Goal: Find specific page/section: Find specific page/section

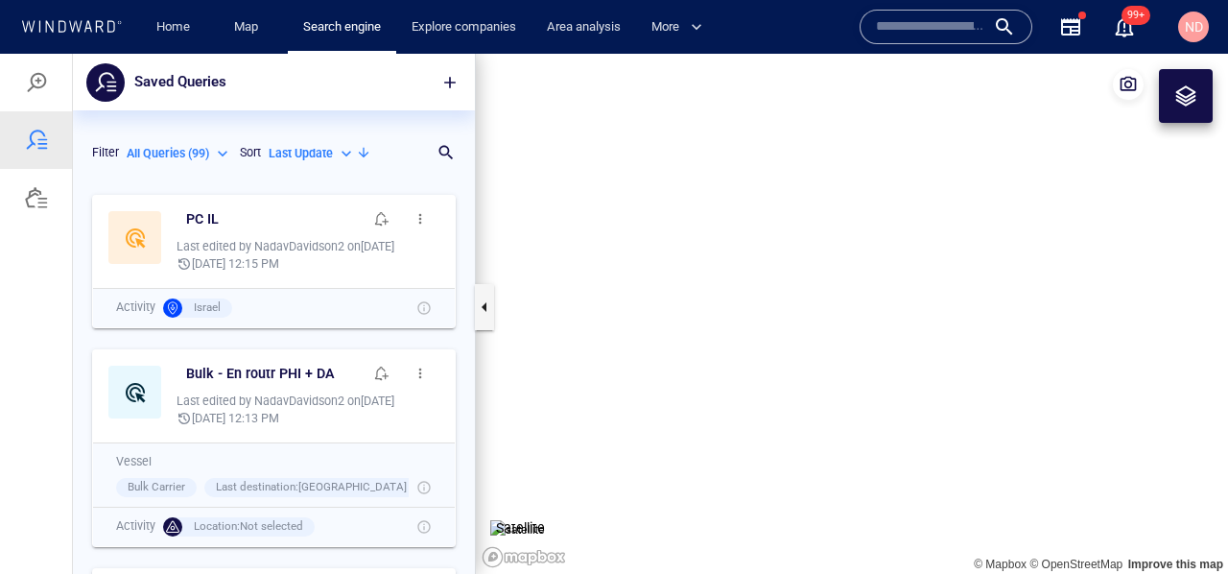
scroll to position [389, 402]
click at [195, 150] on p "All Queries ( 99 )" at bounding box center [168, 153] width 83 height 17
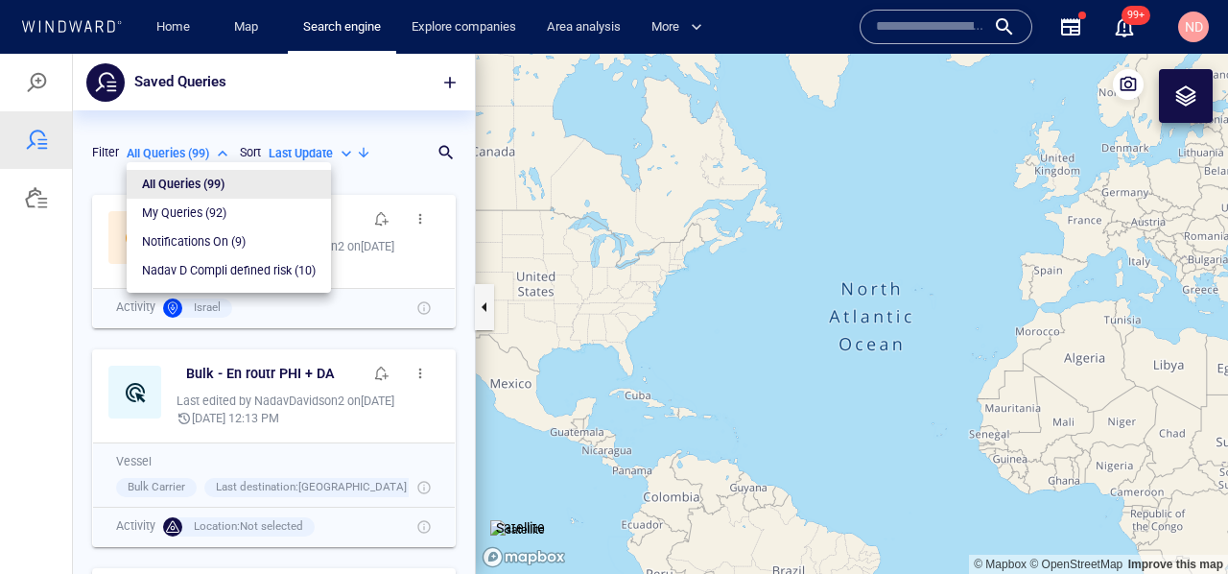
click at [223, 272] on p "Nadav D Compli defined risk ( 10 )" at bounding box center [229, 270] width 174 height 17
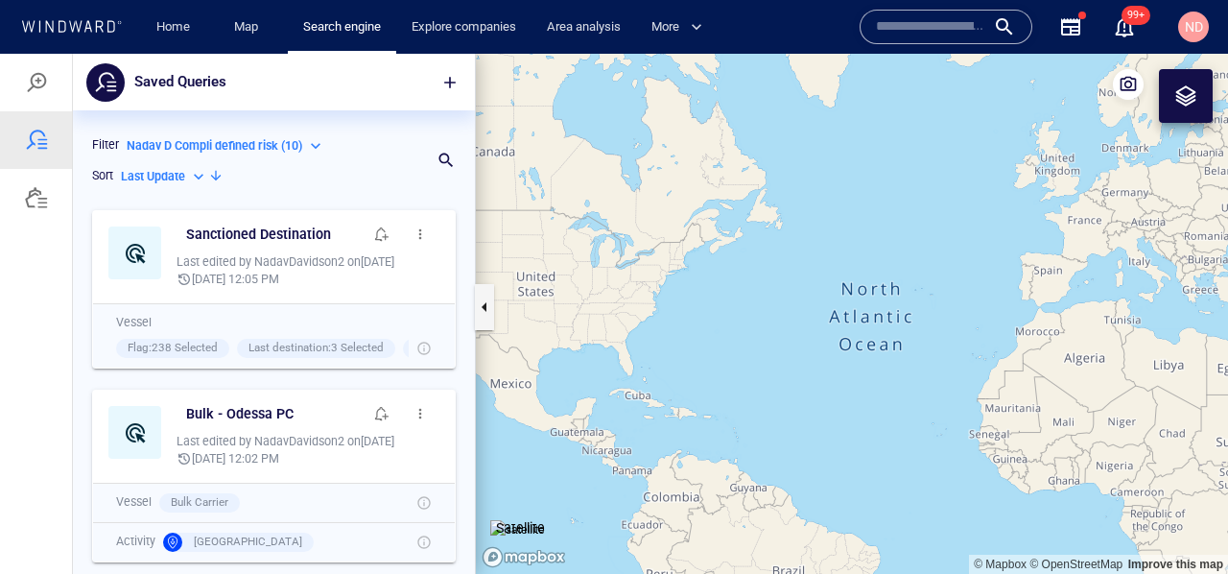
scroll to position [0, 0]
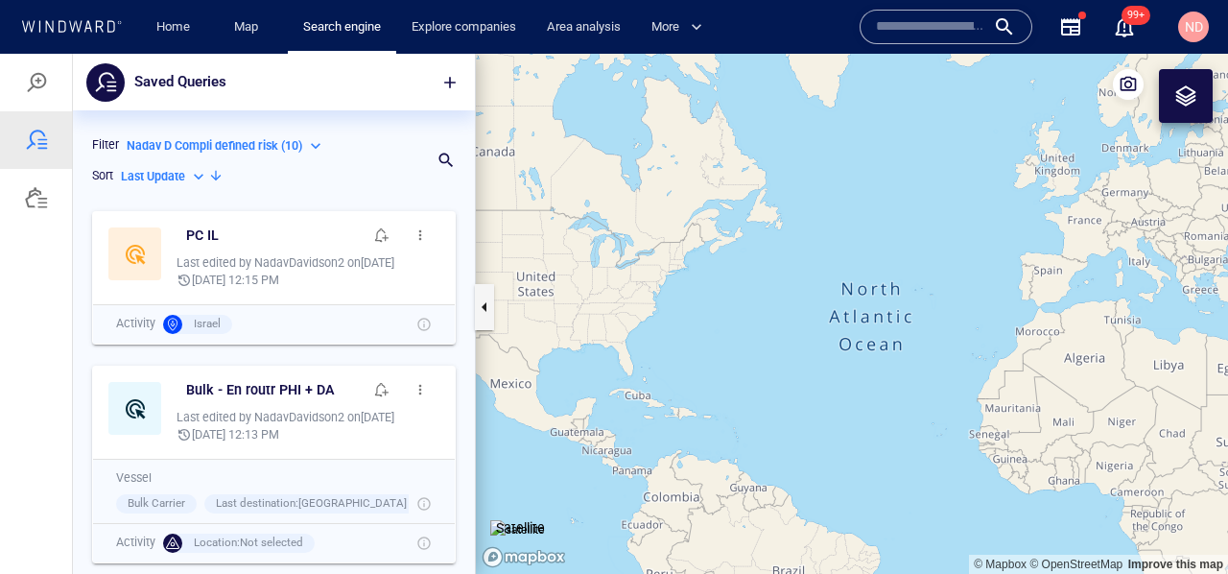
click at [202, 151] on p "Nadav D Compli defined risk ( 10 )" at bounding box center [215, 145] width 176 height 17
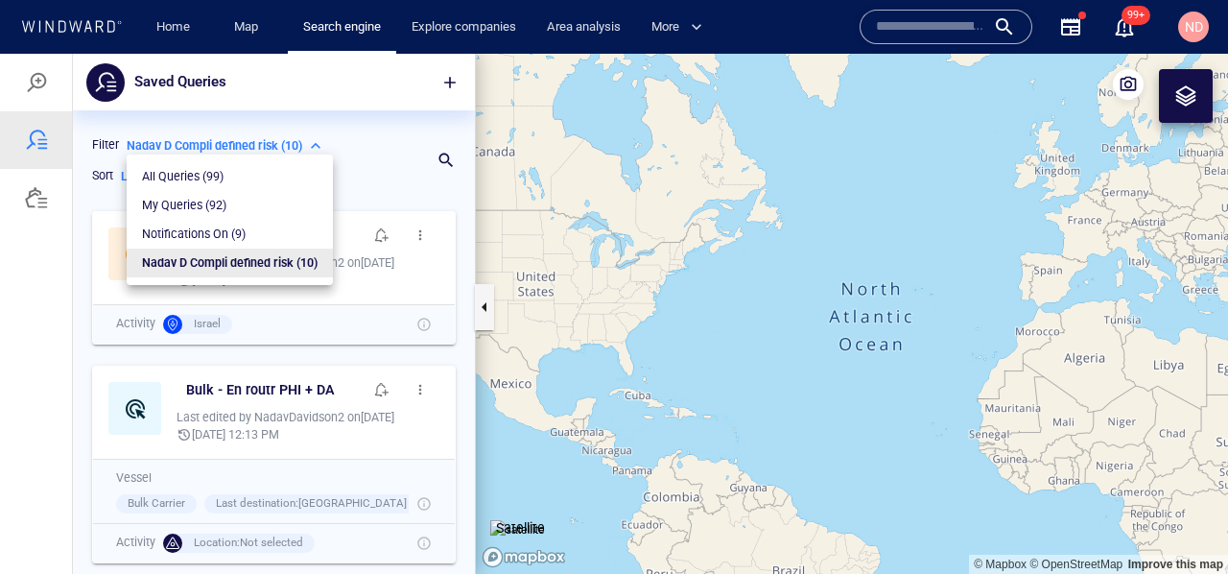
click at [210, 232] on p "Notifications On ( 9 )" at bounding box center [194, 233] width 104 height 17
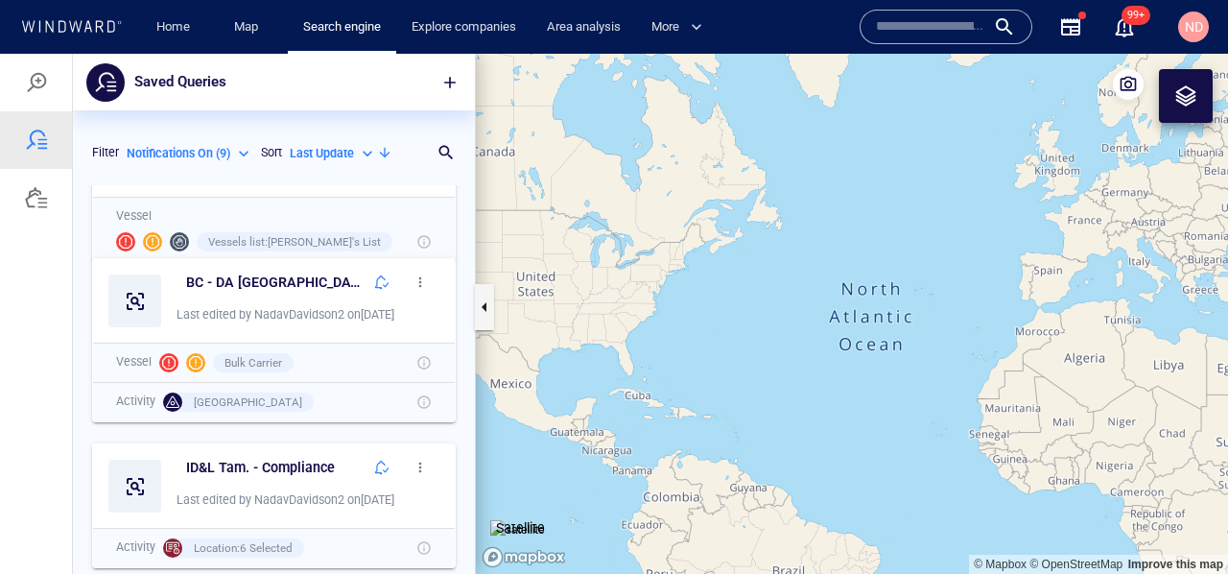
scroll to position [1179, 0]
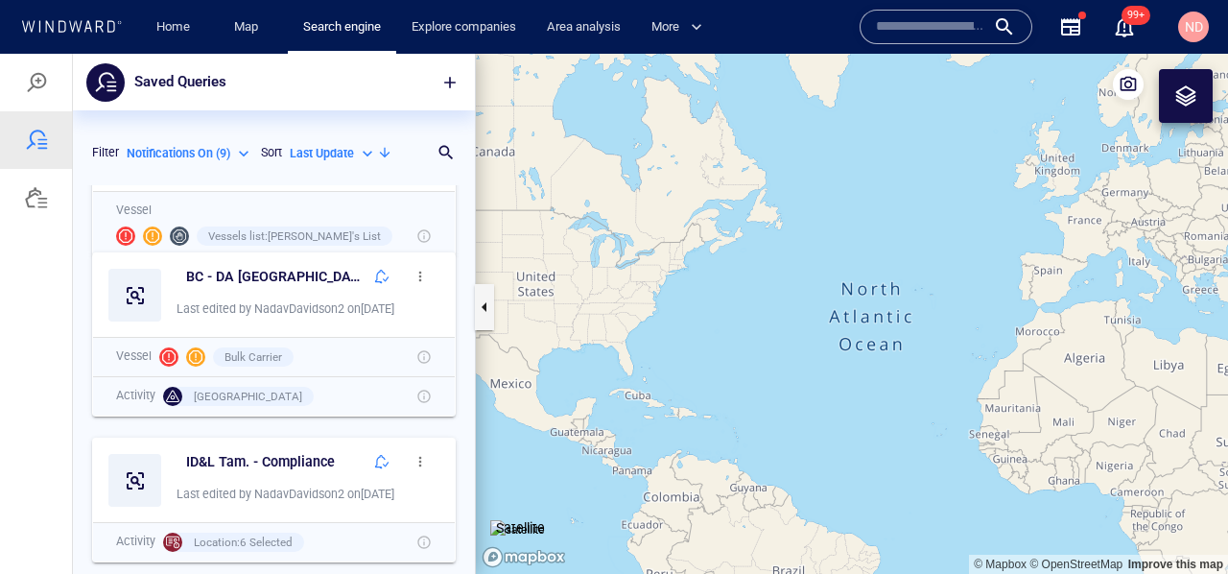
click at [194, 152] on p "Notifications On ( 9 )" at bounding box center [179, 153] width 104 height 17
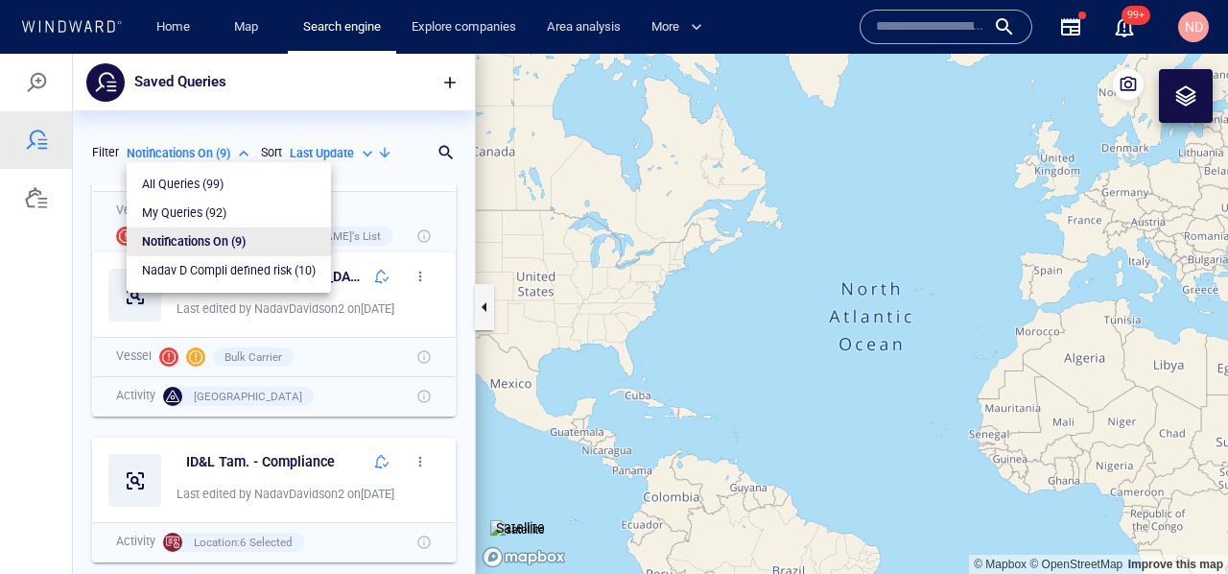
click at [211, 216] on p "My Queries ( 92 )" at bounding box center [184, 212] width 84 height 17
type input "*********"
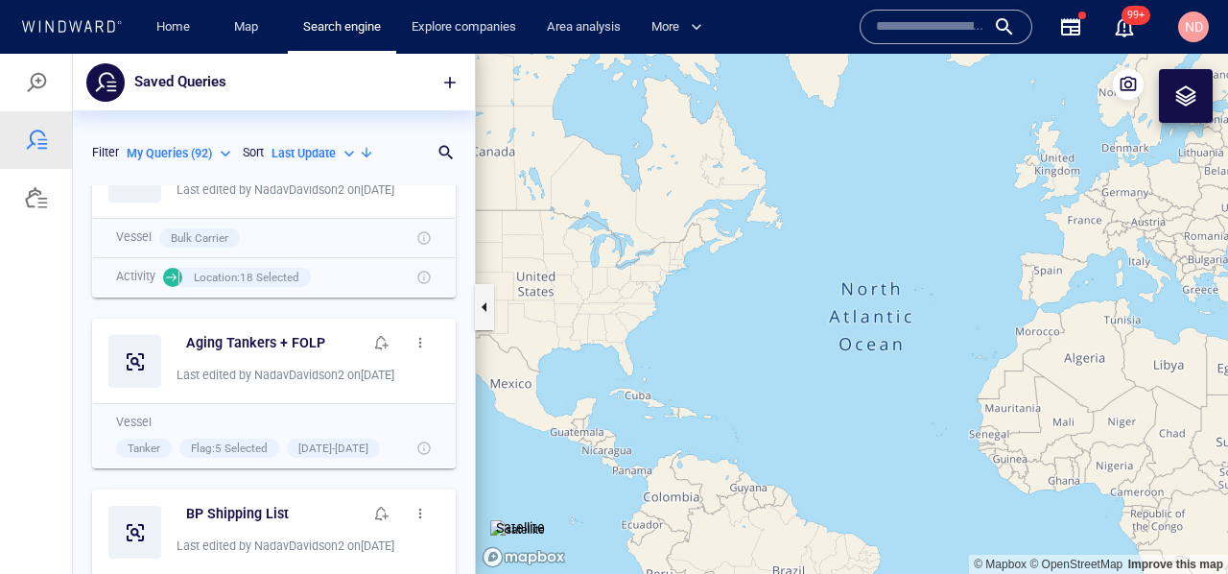
scroll to position [5808, 0]
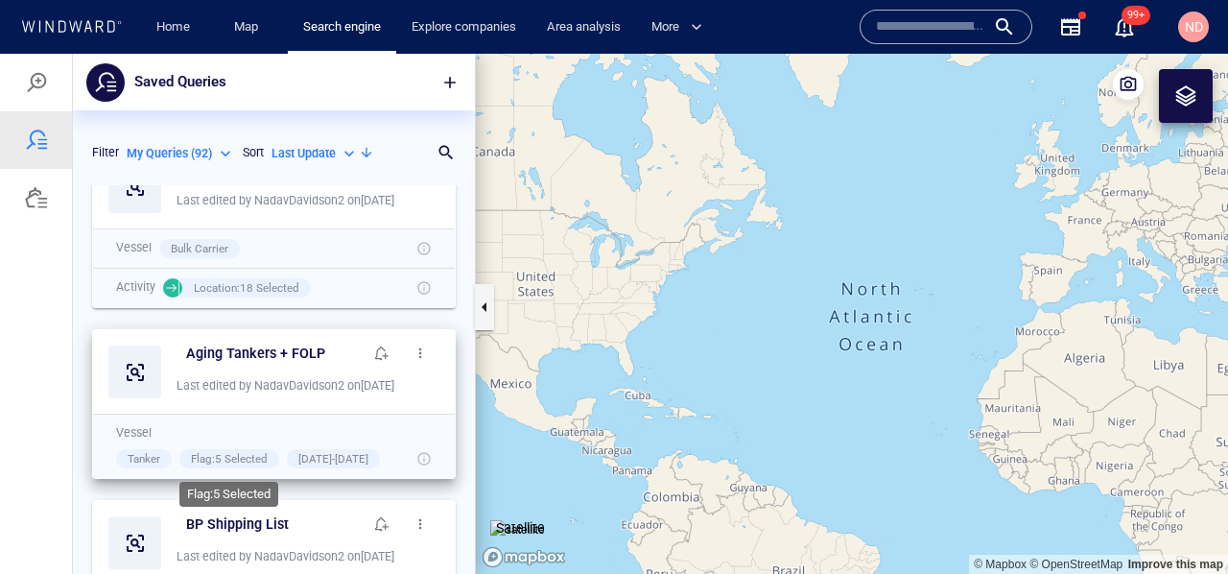
click at [236, 457] on span "Flag : 5 Selected" at bounding box center [229, 458] width 77 height 13
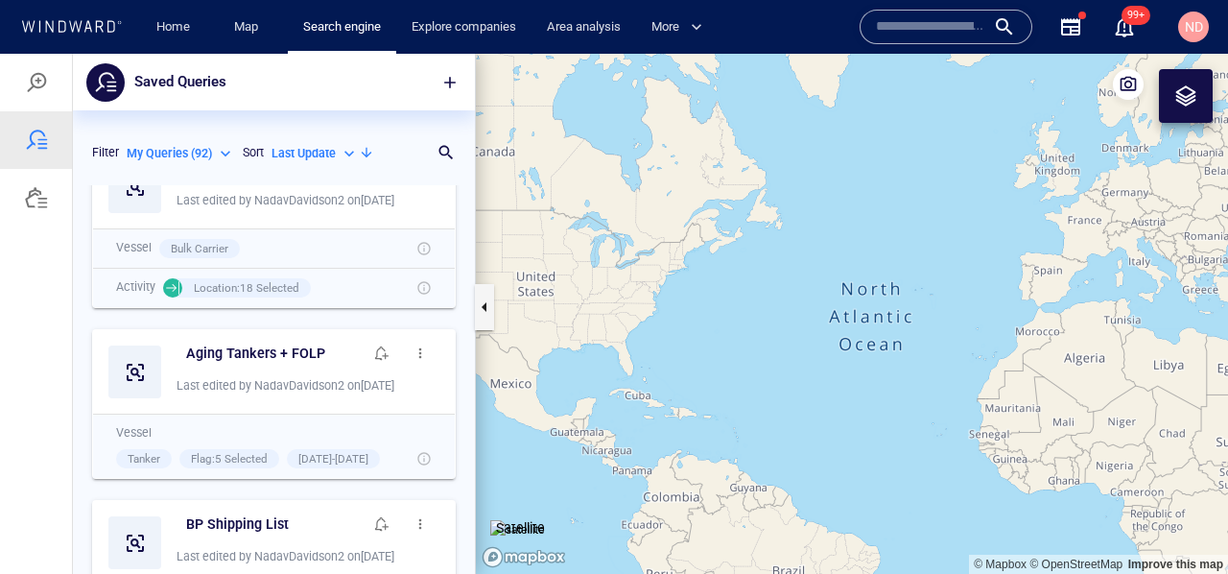
click at [893, 27] on input "text" at bounding box center [930, 26] width 109 height 29
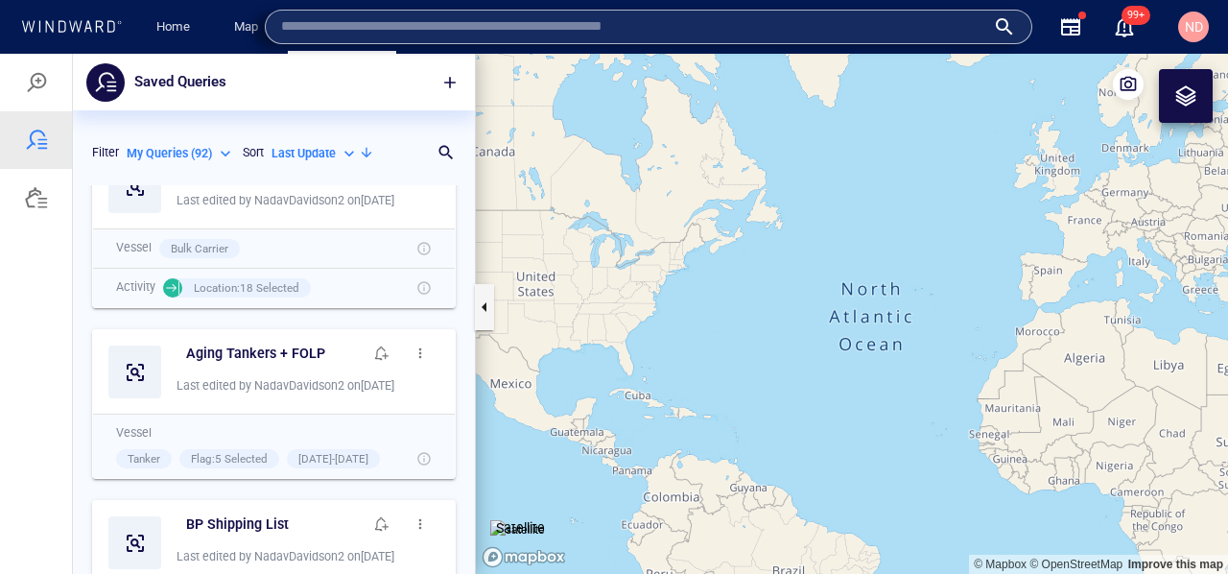
paste input "*******"
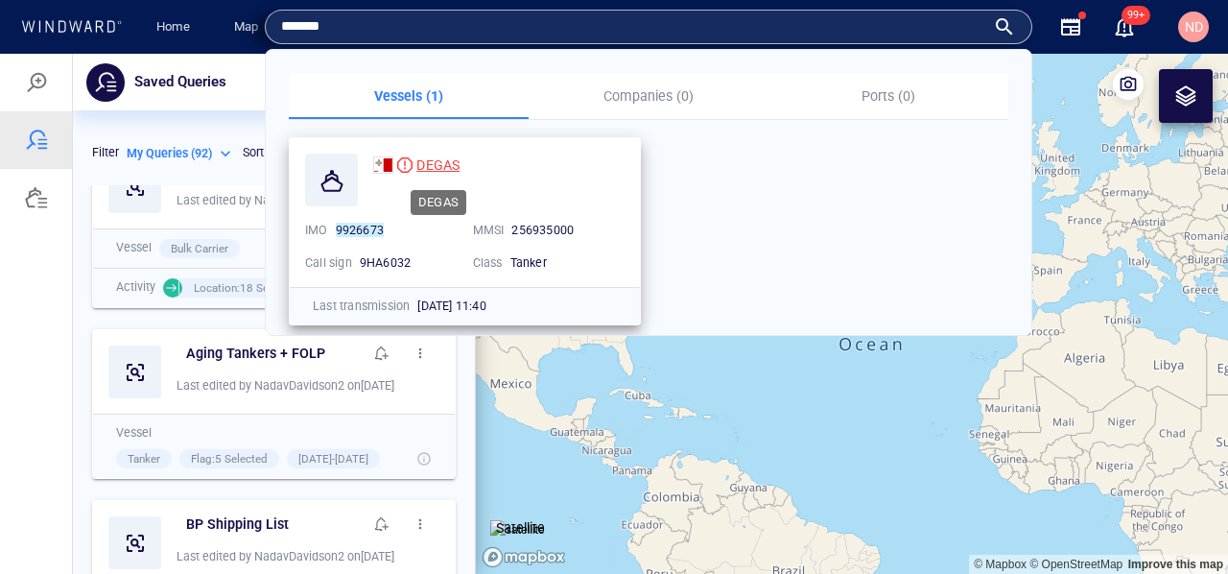
type input "*******"
click at [444, 158] on span "DEGAS" at bounding box center [437, 164] width 43 height 15
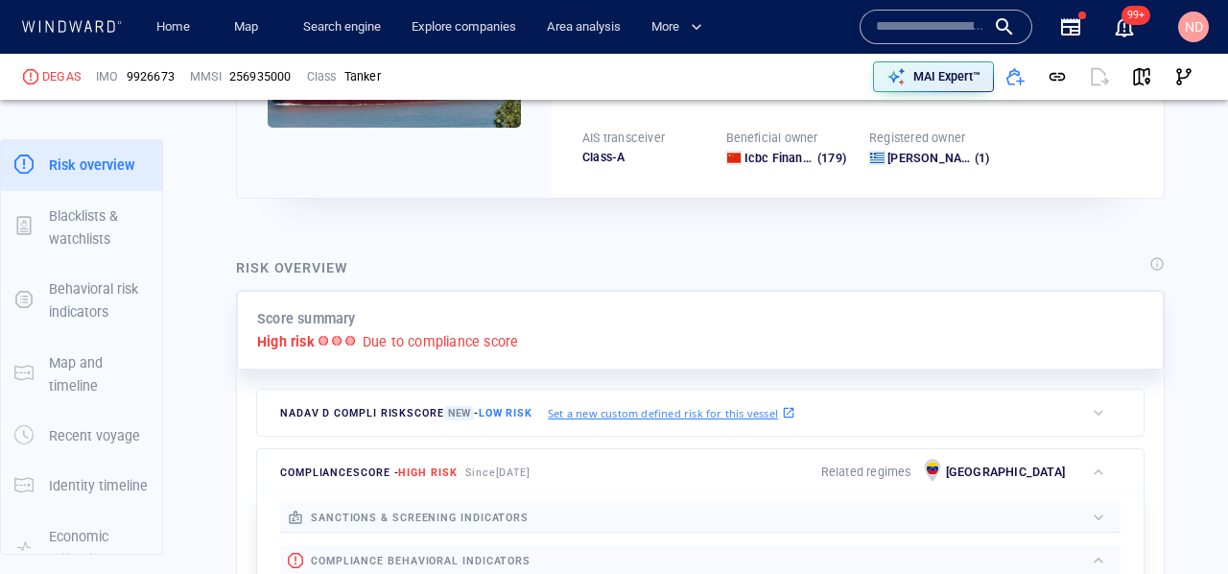
scroll to position [235, 0]
